Goal: Transaction & Acquisition: Purchase product/service

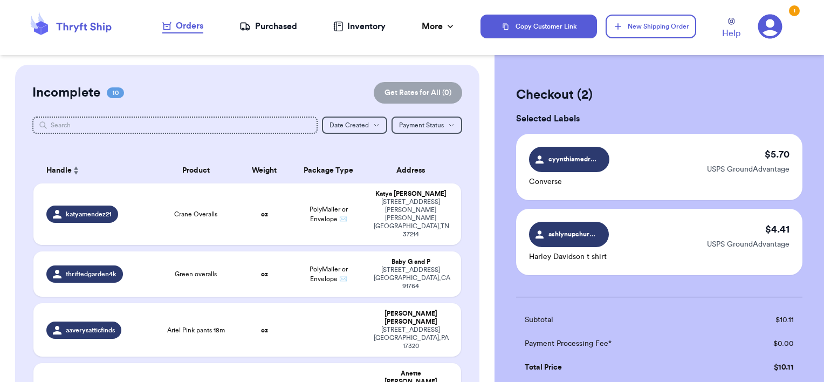
scroll to position [170, 0]
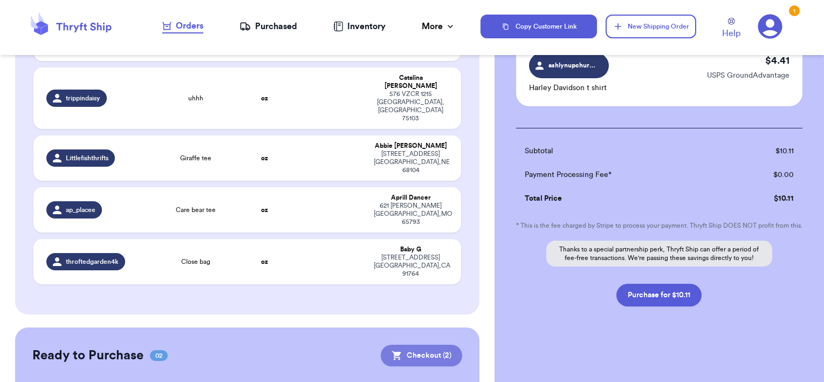
click at [406, 345] on button "Checkout ( 2 )" at bounding box center [421, 356] width 81 height 22
click at [651, 301] on button "Purchase for $10.11" at bounding box center [658, 295] width 85 height 23
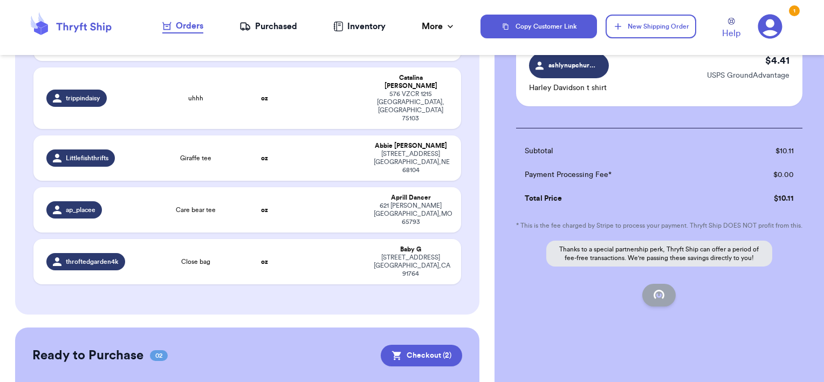
checkbox input "false"
checkbox input "true"
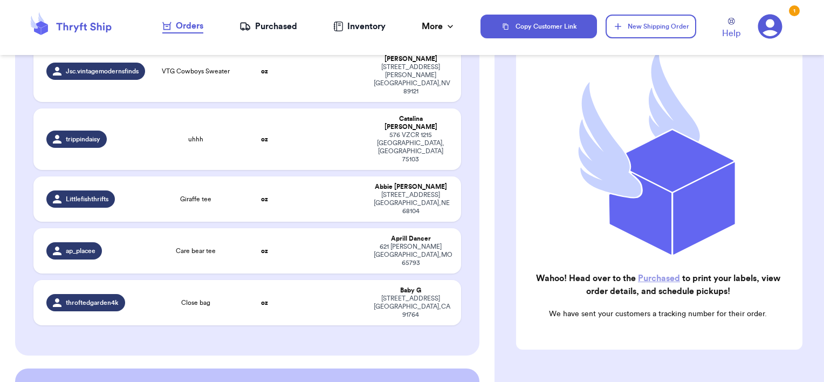
scroll to position [153, 0]
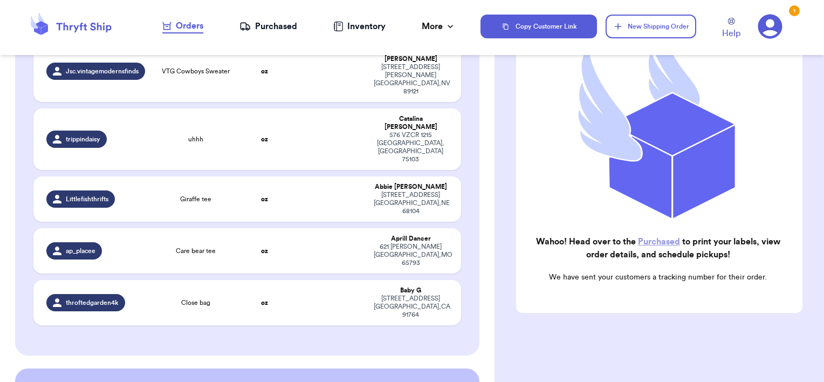
click at [650, 237] on link "Purchased" at bounding box center [659, 241] width 42 height 9
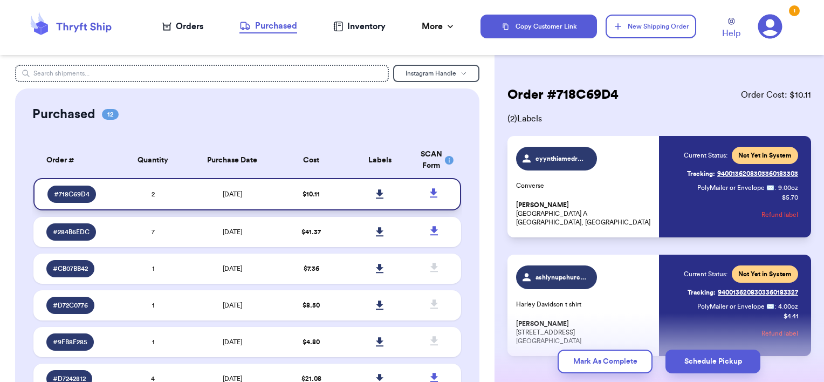
click at [376, 196] on icon at bounding box center [380, 194] width 8 height 10
